Goal: Information Seeking & Learning: Learn about a topic

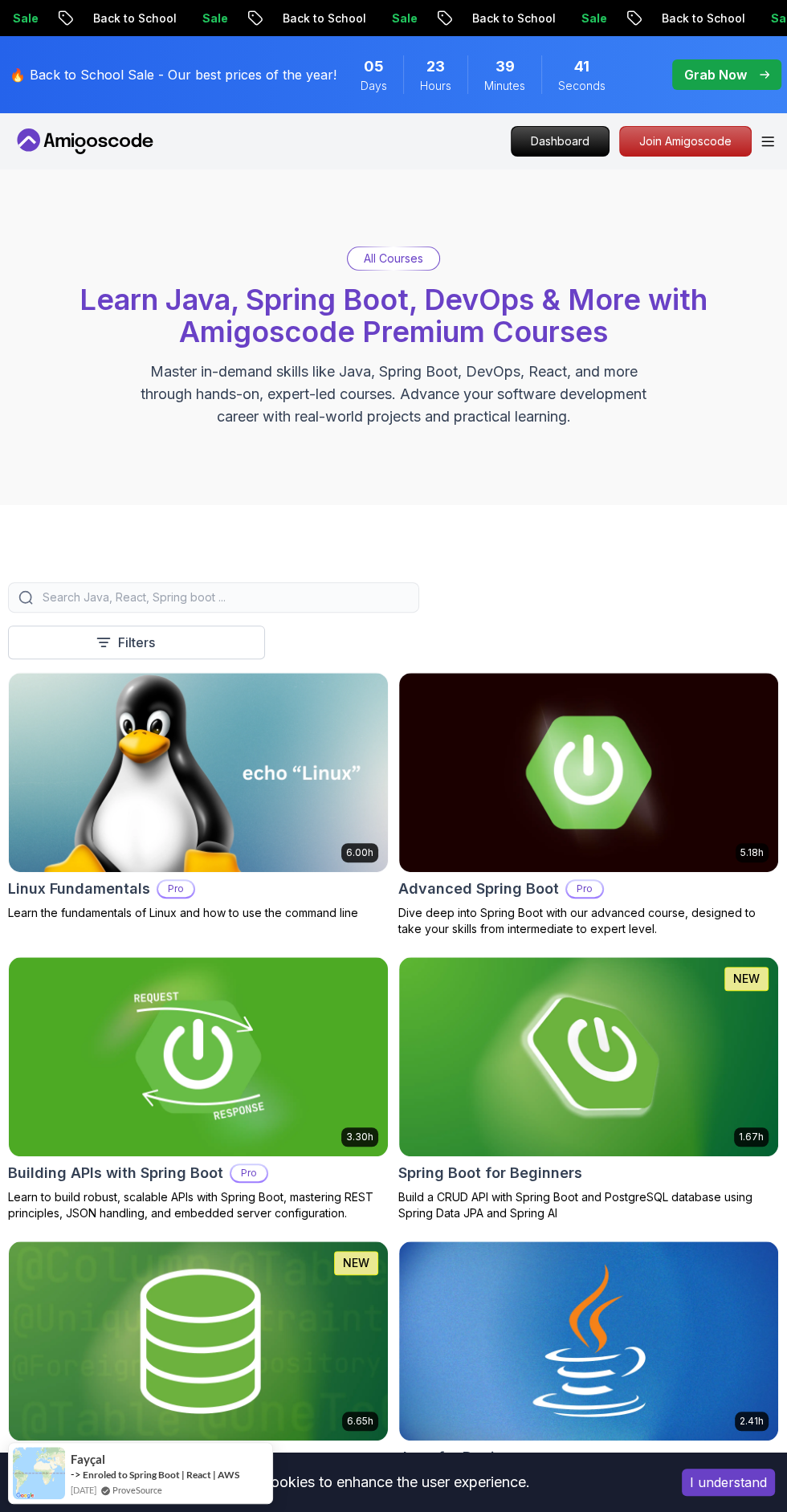
click at [364, 247] on div "All Courses" at bounding box center [394, 258] width 92 height 22
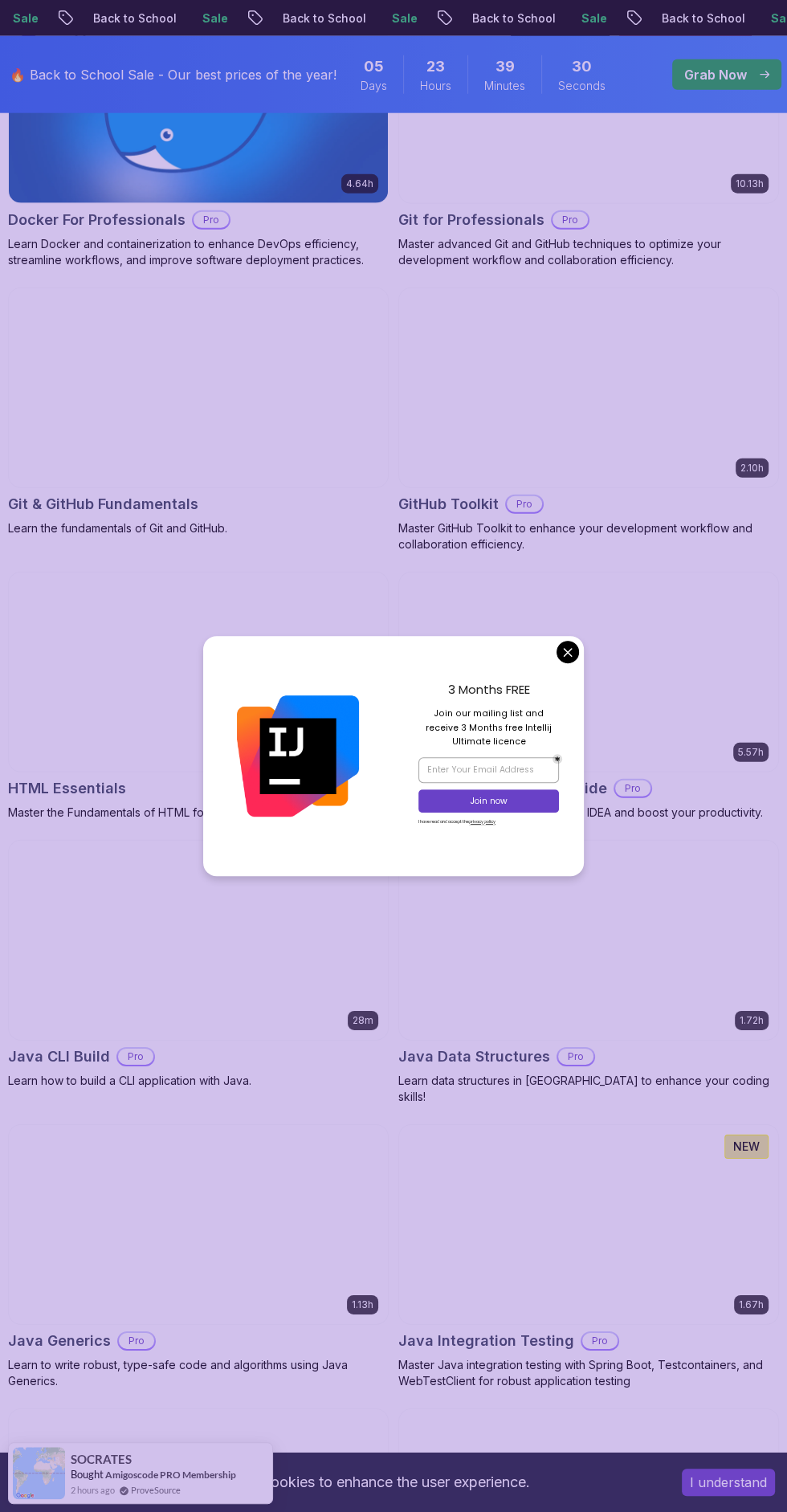
scroll to position [2691, 0]
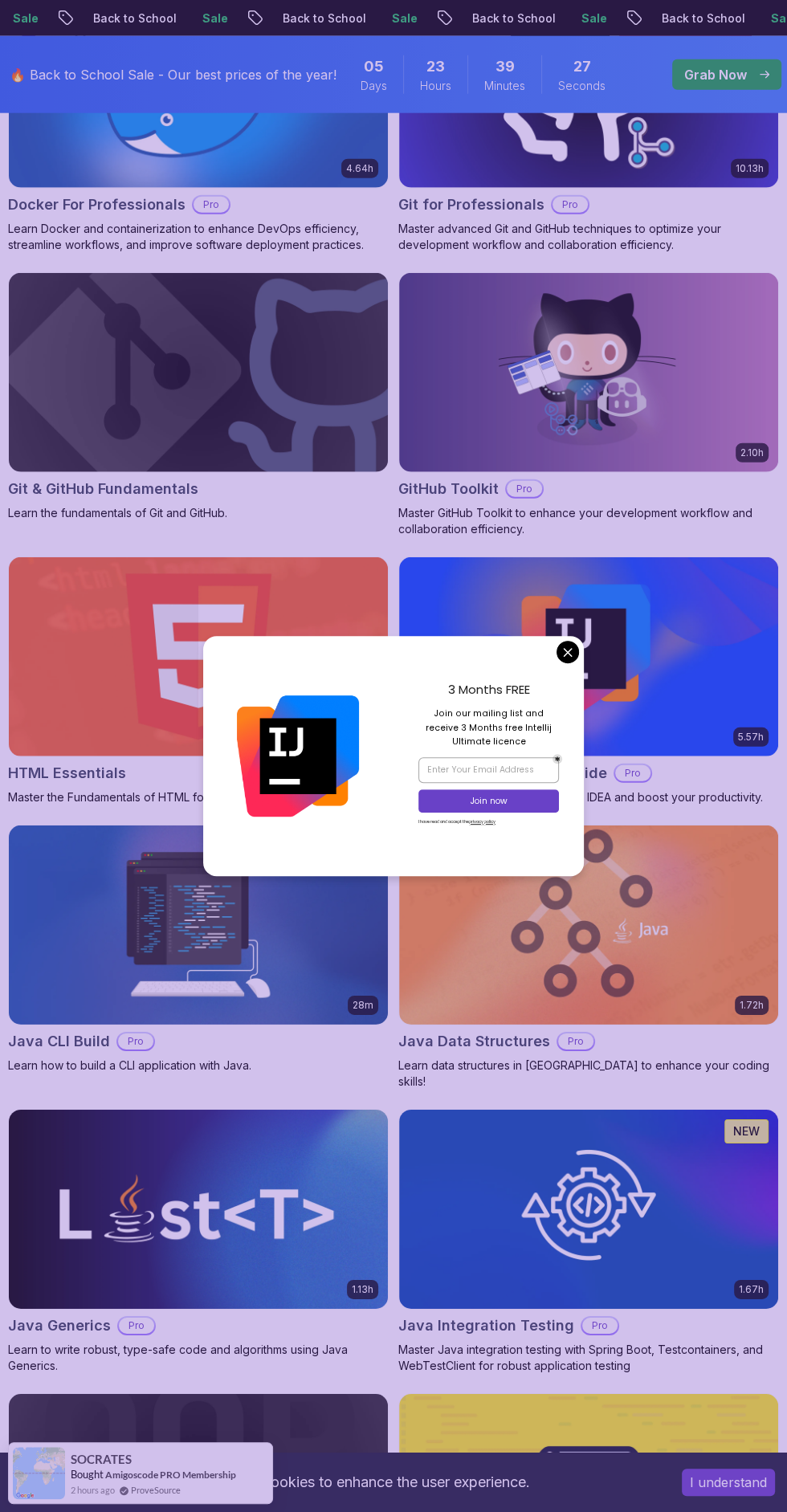
click at [577, 748] on div "3 Months FREE Join our mailing list and receive 3 Months free Intellij Ultimate…" at bounding box center [489, 756] width 190 height 241
click at [611, 741] on img at bounding box center [589, 656] width 379 height 199
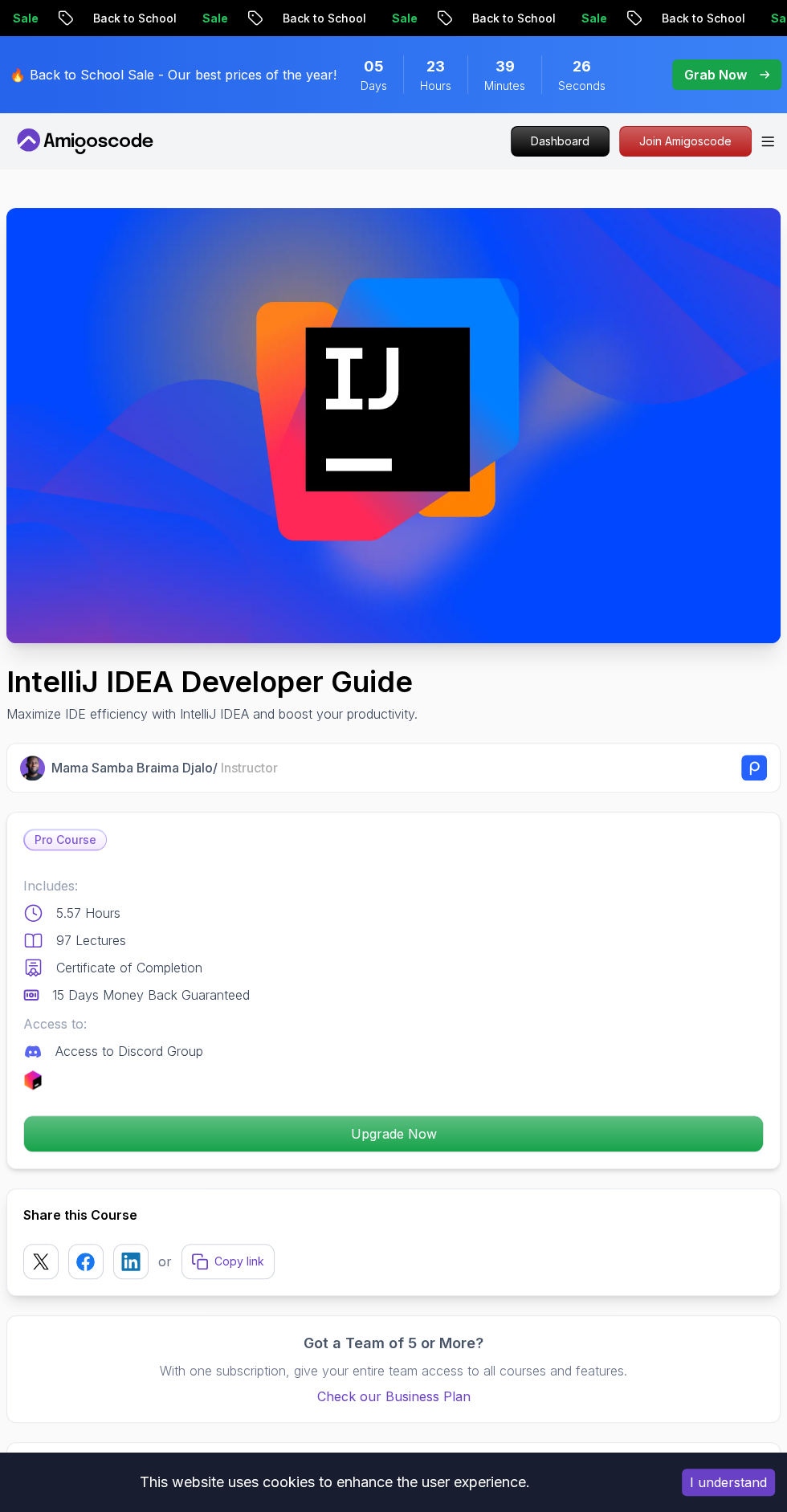
click at [567, 758] on div "Mama Samba Braima Djalo / Instructor" at bounding box center [409, 767] width 715 height 26
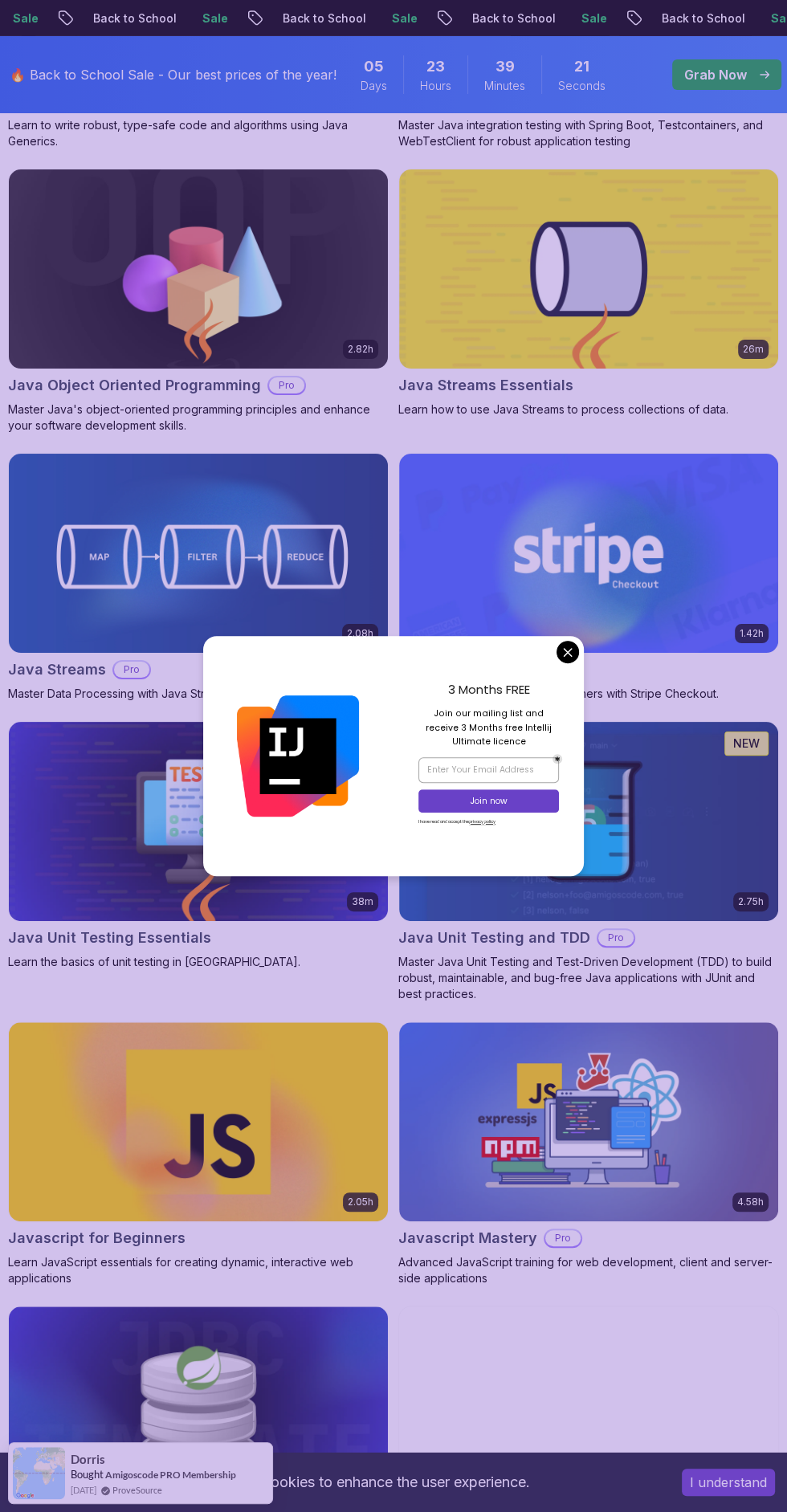
scroll to position [3935, 0]
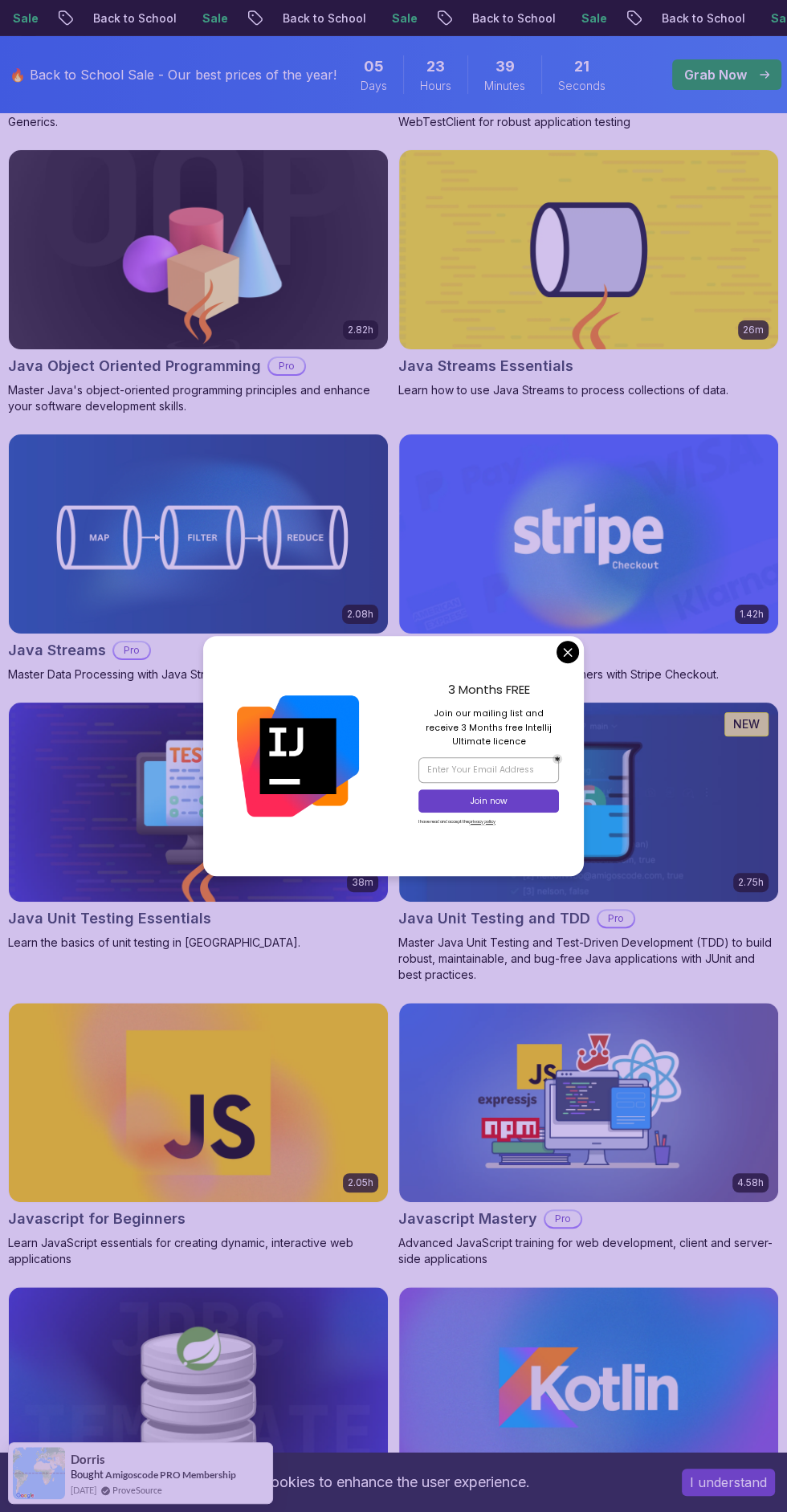
click at [590, 740] on img at bounding box center [589, 801] width 379 height 199
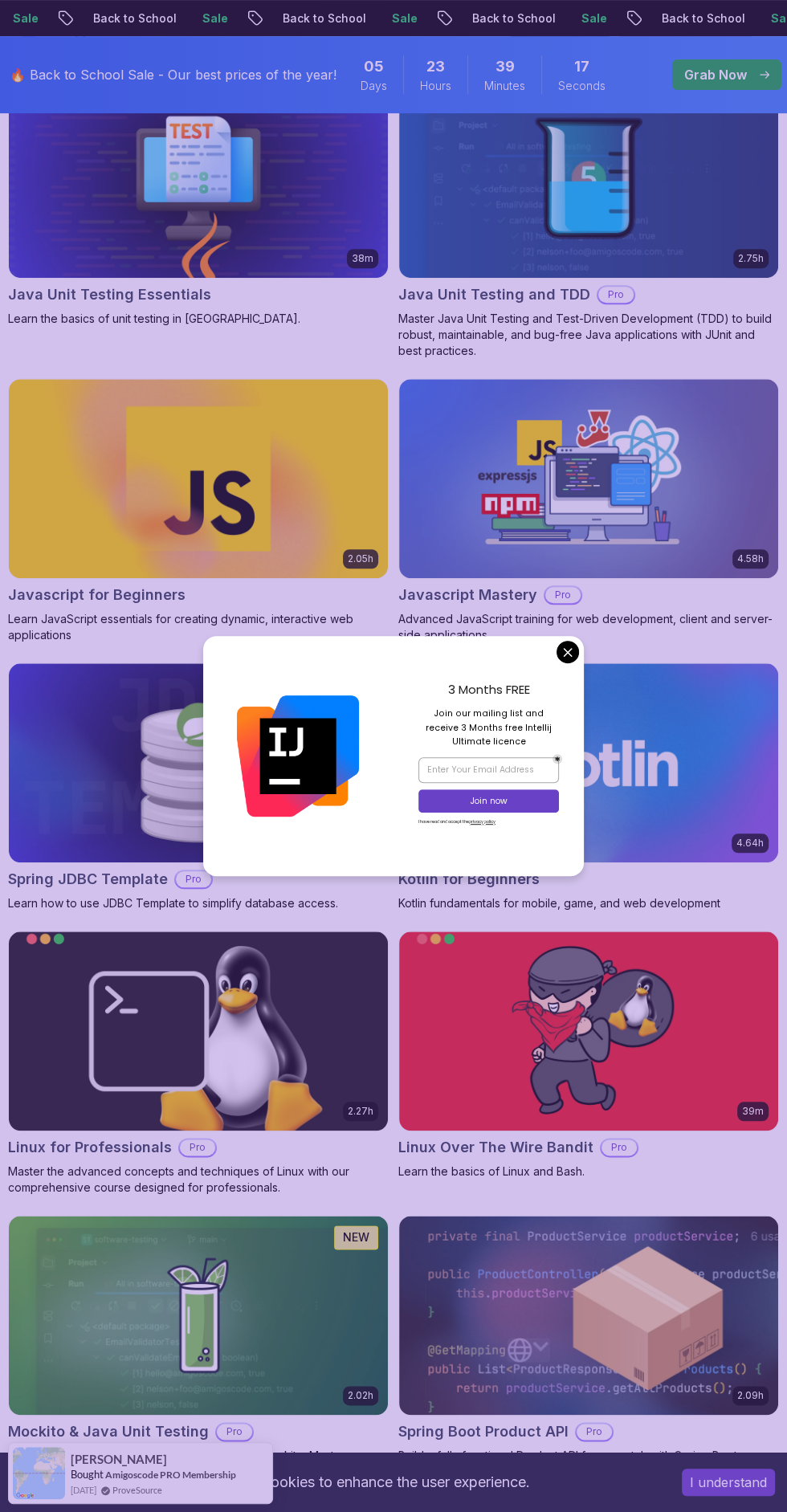
scroll to position [4566, 0]
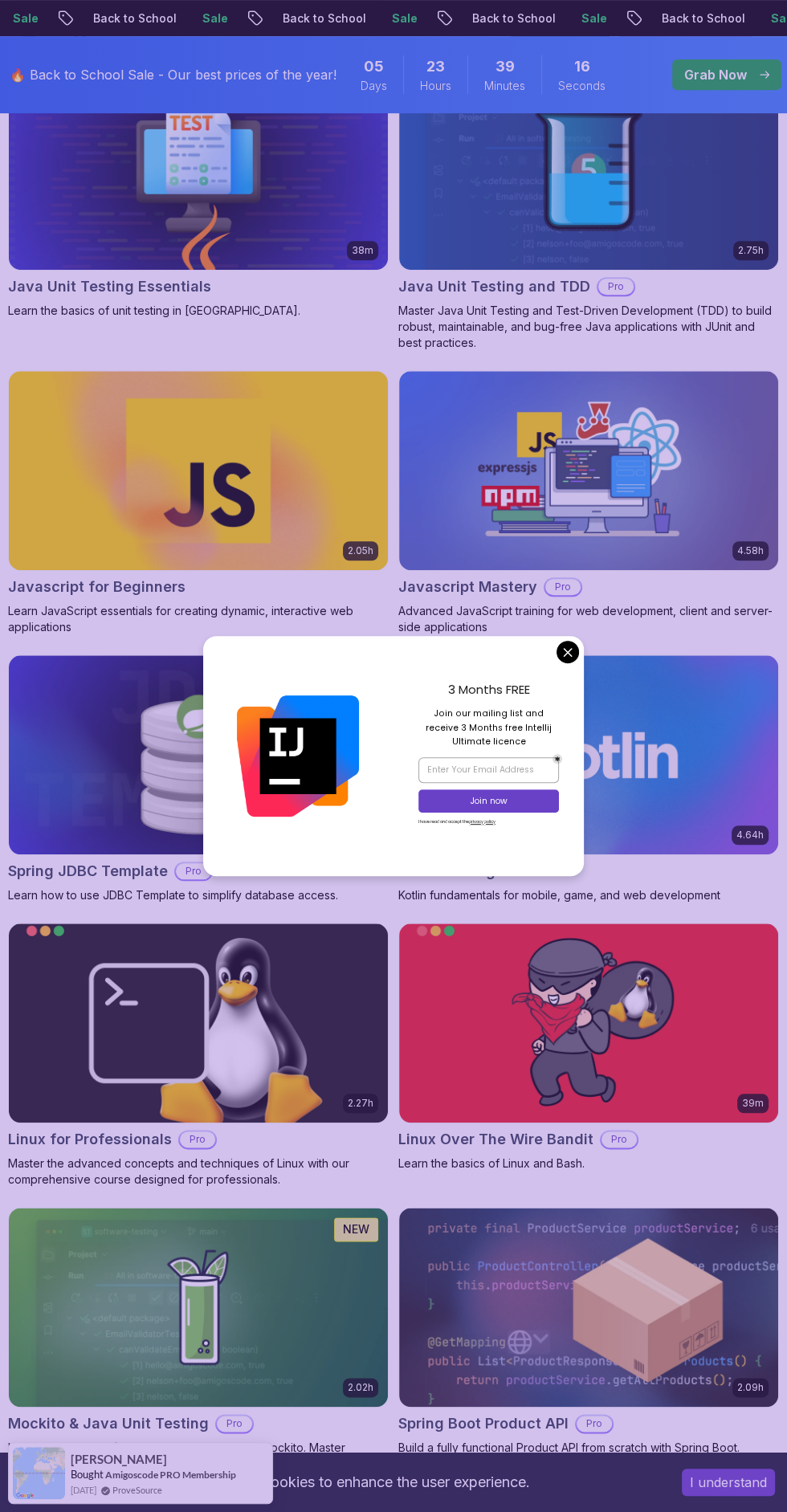
click at [594, 741] on img at bounding box center [589, 755] width 379 height 199
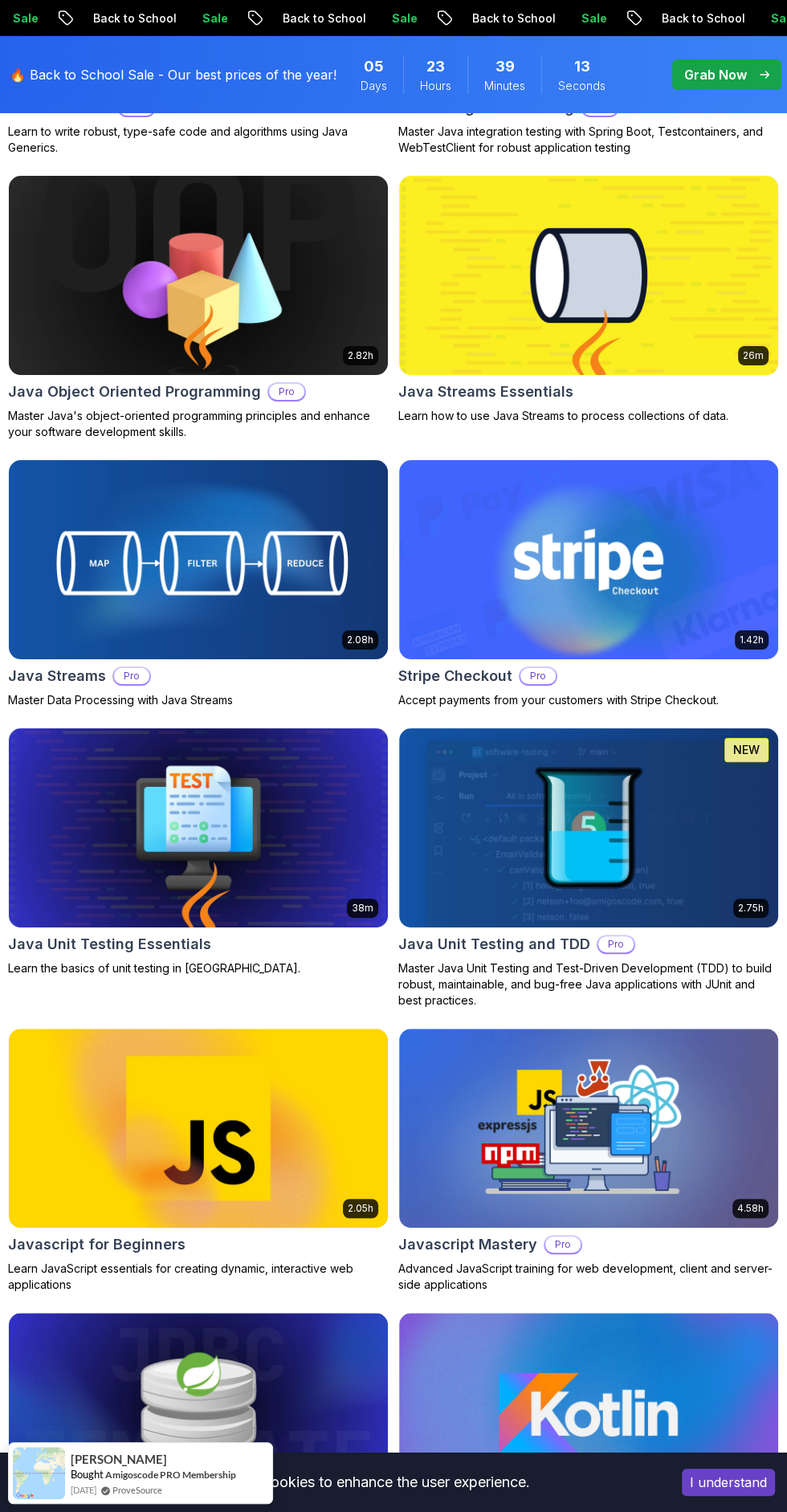
scroll to position [6954, 0]
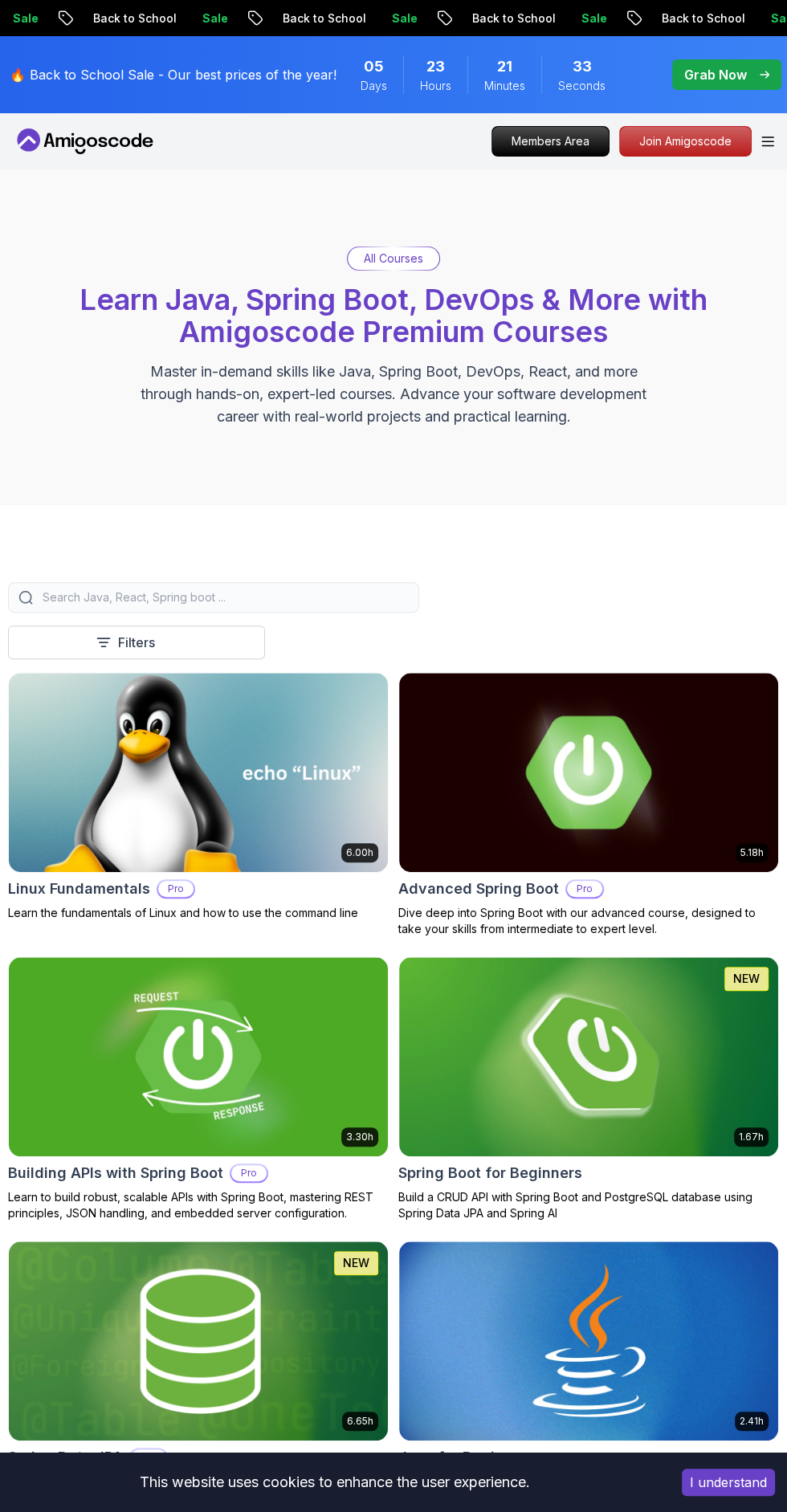
scroll to position [16, 0]
